Goal: Manage account settings

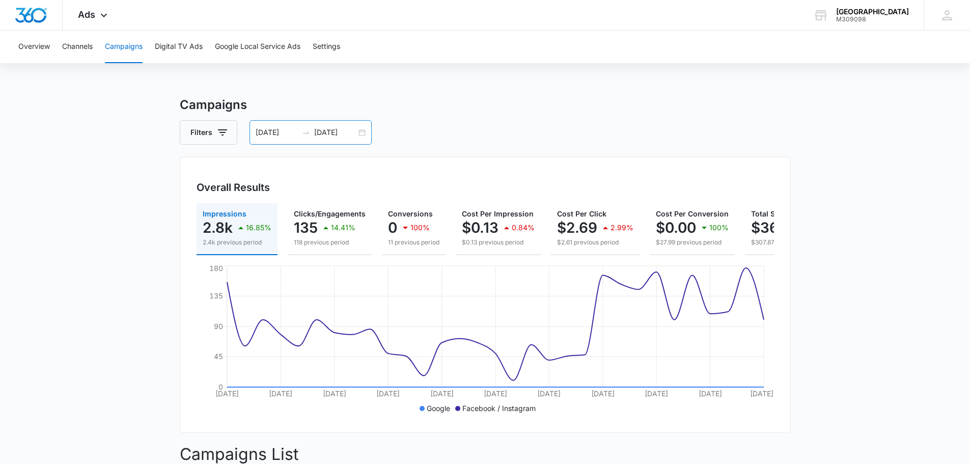
click at [363, 133] on div "[DATE] [DATE]" at bounding box center [311, 132] width 122 height 24
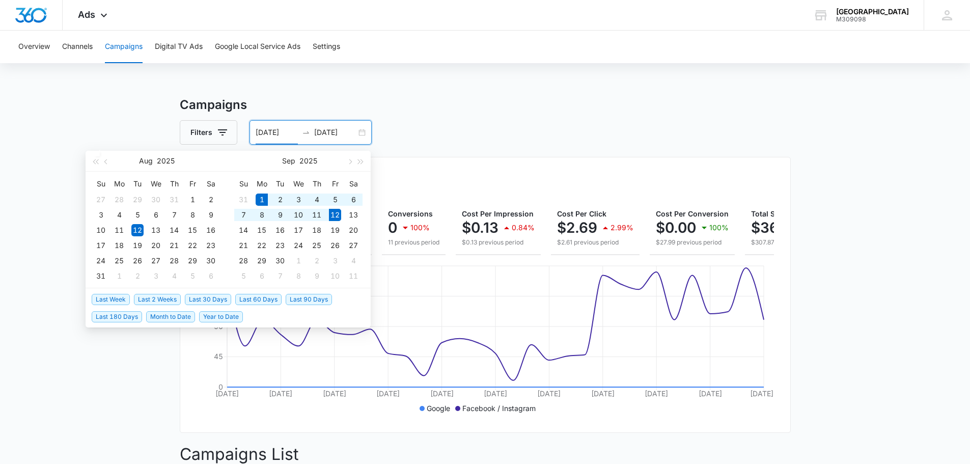
click at [169, 315] on span "Month to Date" at bounding box center [170, 316] width 49 height 11
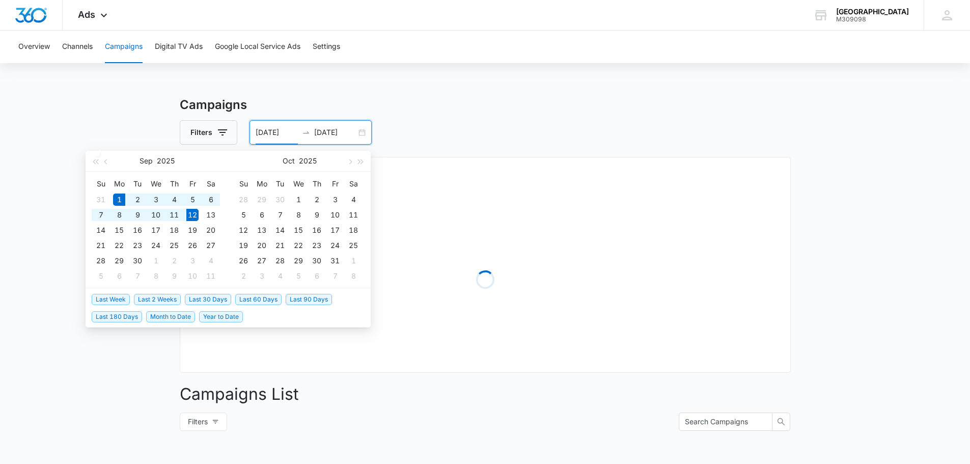
type input "[DATE]"
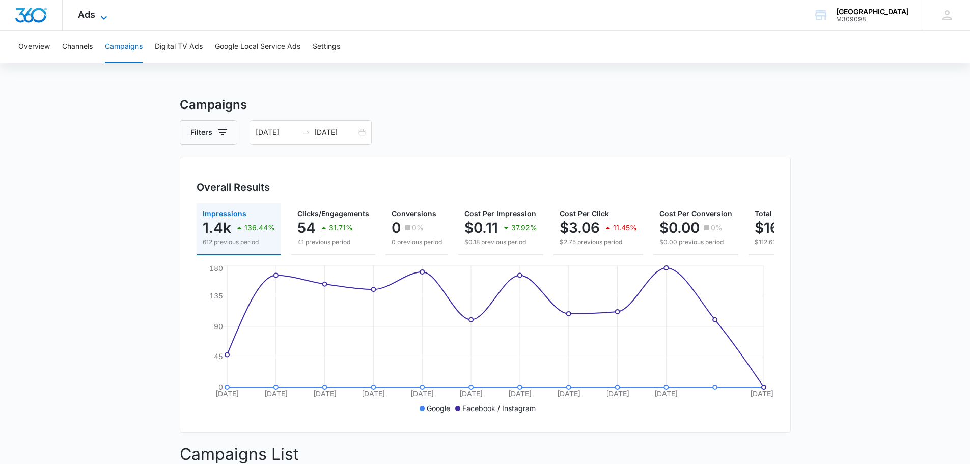
click at [106, 18] on icon at bounding box center [104, 18] width 12 height 12
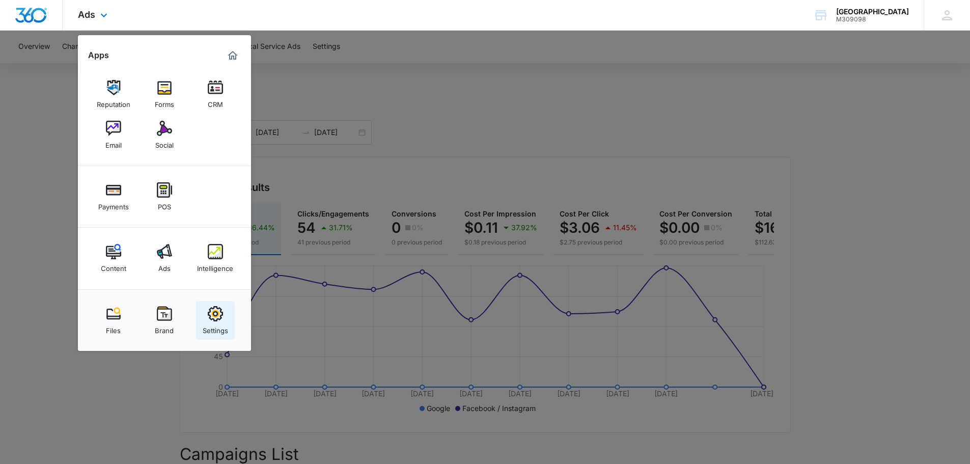
click at [222, 314] on img at bounding box center [215, 313] width 15 height 15
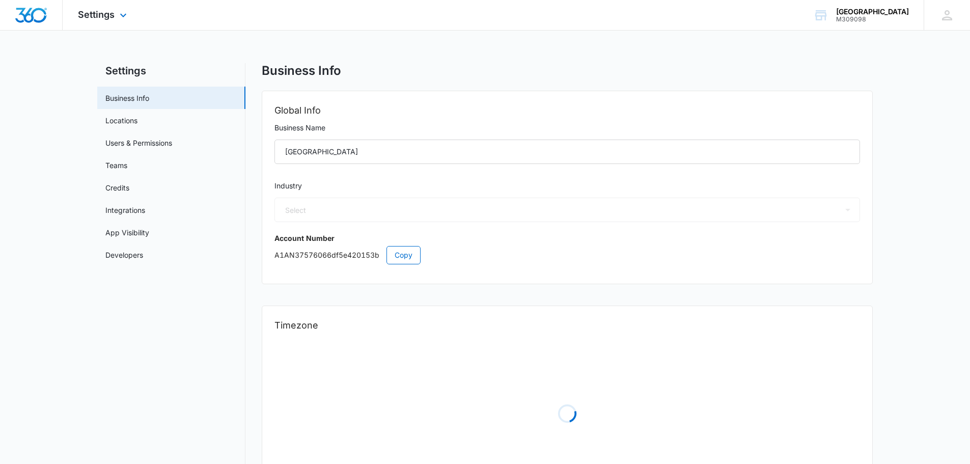
select select "52"
select select "US"
select select "America/Los_Angeles"
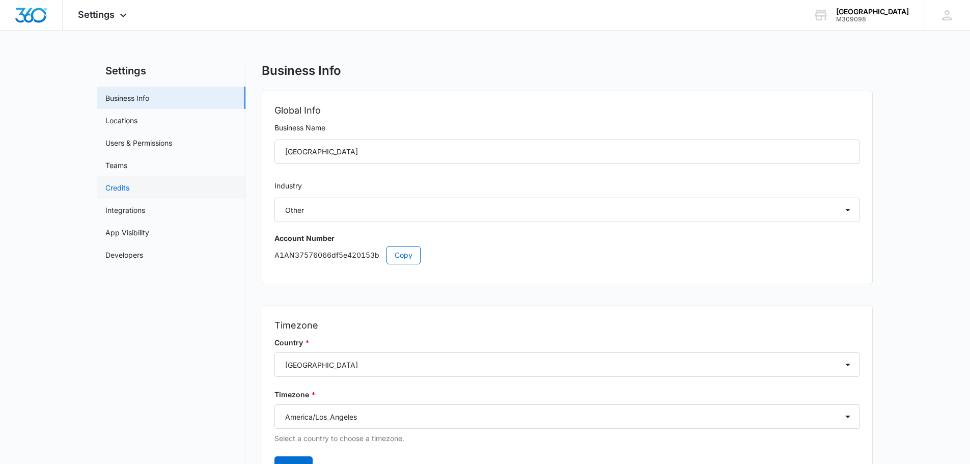
click at [129, 186] on link "Credits" at bounding box center [117, 187] width 24 height 11
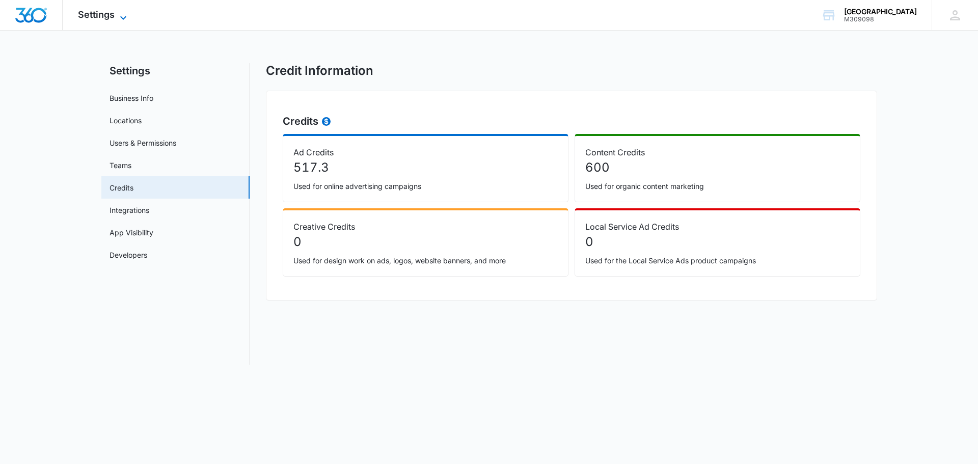
click at [123, 12] on icon at bounding box center [123, 18] width 12 height 12
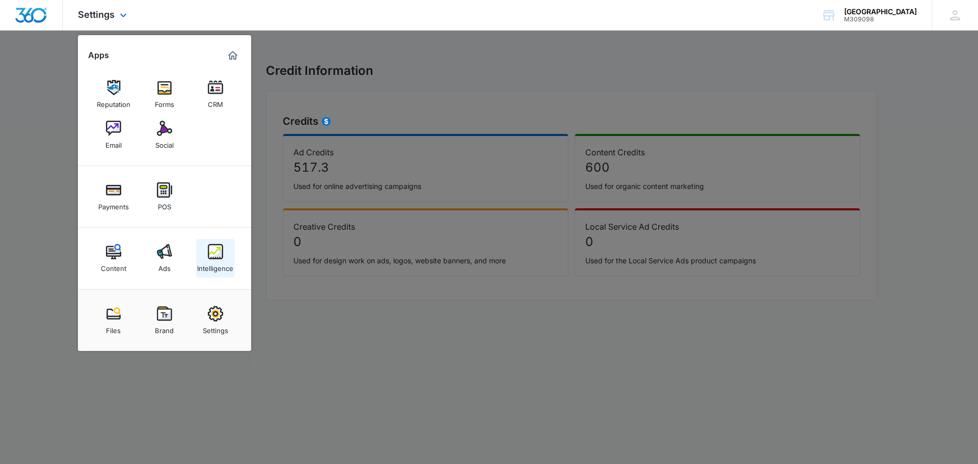
click at [217, 249] on img at bounding box center [215, 251] width 15 height 15
